Goal: Find contact information: Find contact information

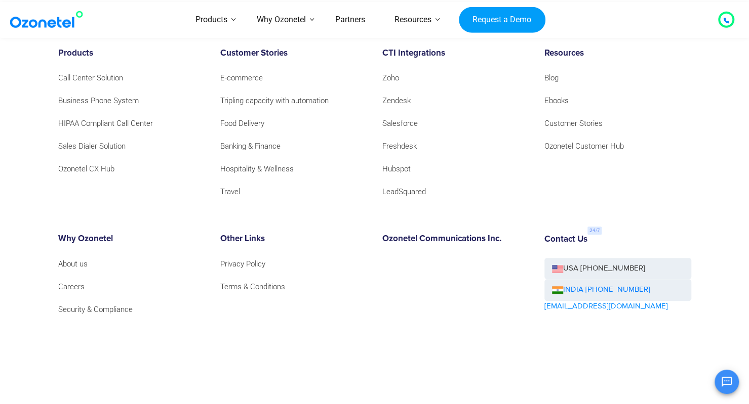
scroll to position [7008, 0]
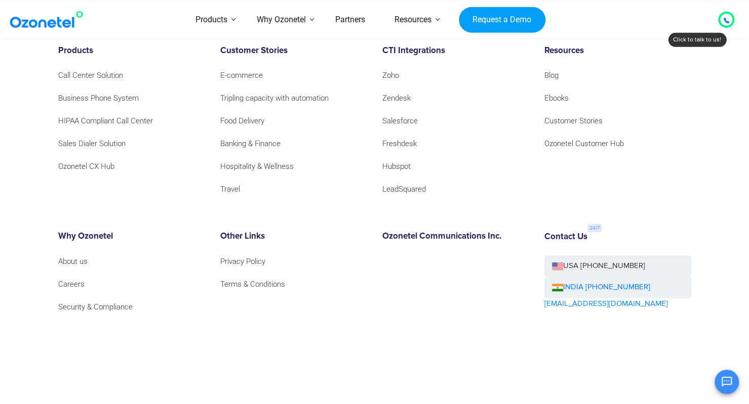
click at [643, 277] on div "INDIA [PHONE_NUMBER]" at bounding box center [617, 288] width 147 height 22
click at [627, 282] on link "INDIA [PHONE_NUMBER]" at bounding box center [601, 288] width 98 height 12
click at [625, 282] on link "INDIA [PHONE_NUMBER]" at bounding box center [601, 288] width 98 height 12
click at [572, 299] on link "[EMAIL_ADDRESS][DOMAIN_NAME]" at bounding box center [606, 305] width 124 height 12
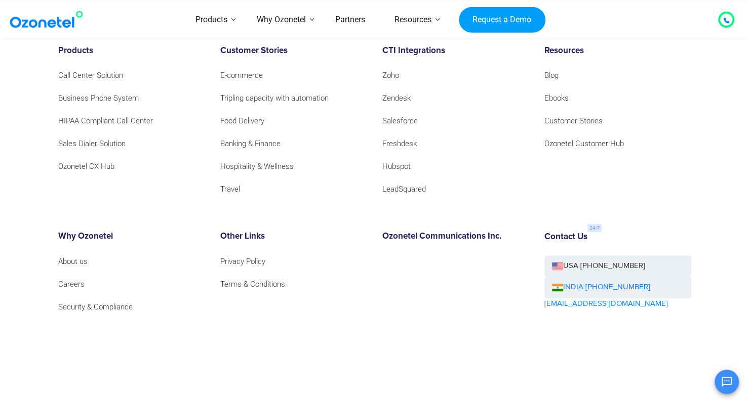
click at [572, 299] on link "[EMAIL_ADDRESS][DOMAIN_NAME]" at bounding box center [606, 305] width 124 height 12
click at [554, 169] on div "Products Call Center Solution Business Phone System HIPAA Compliant Call Center…" at bounding box center [375, 224] width 648 height 356
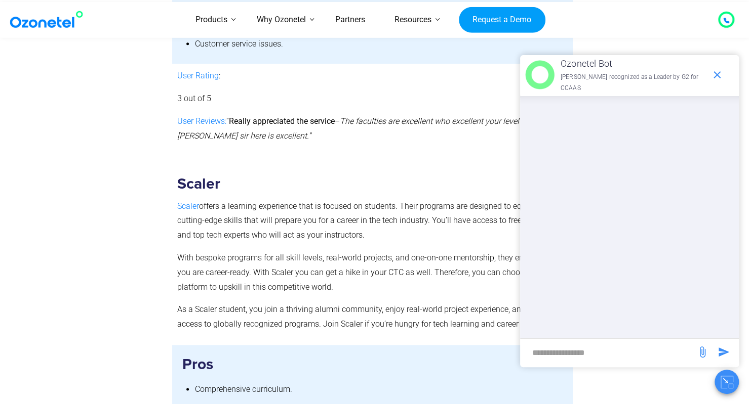
scroll to position [5329, 0]
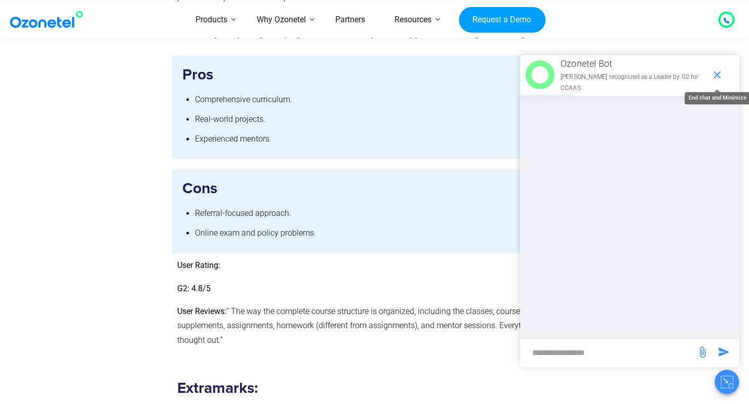
click at [717, 76] on icon "end chat or minimize" at bounding box center [717, 75] width 12 height 12
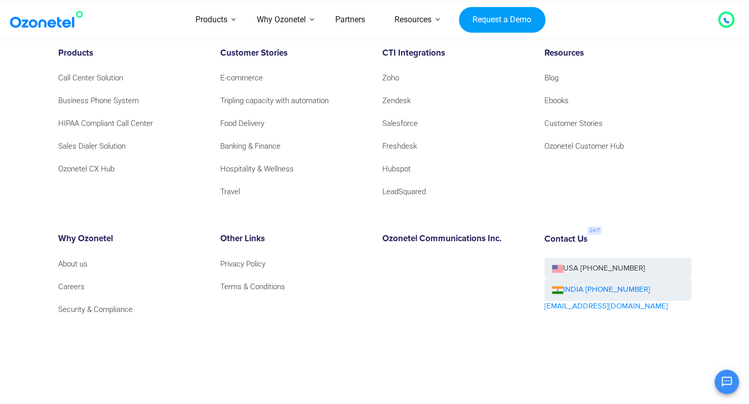
scroll to position [7008, 0]
